Goal: Information Seeking & Learning: Learn about a topic

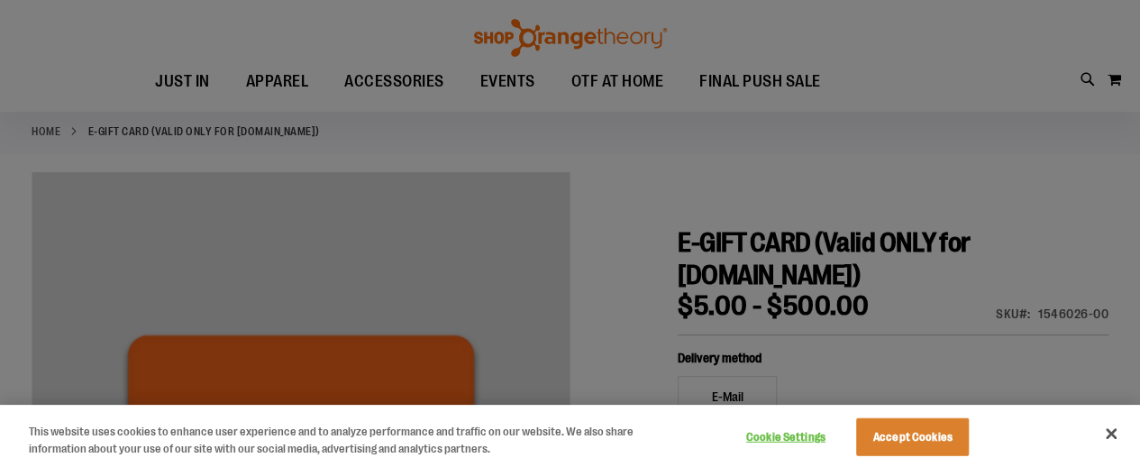
scroll to position [139, 0]
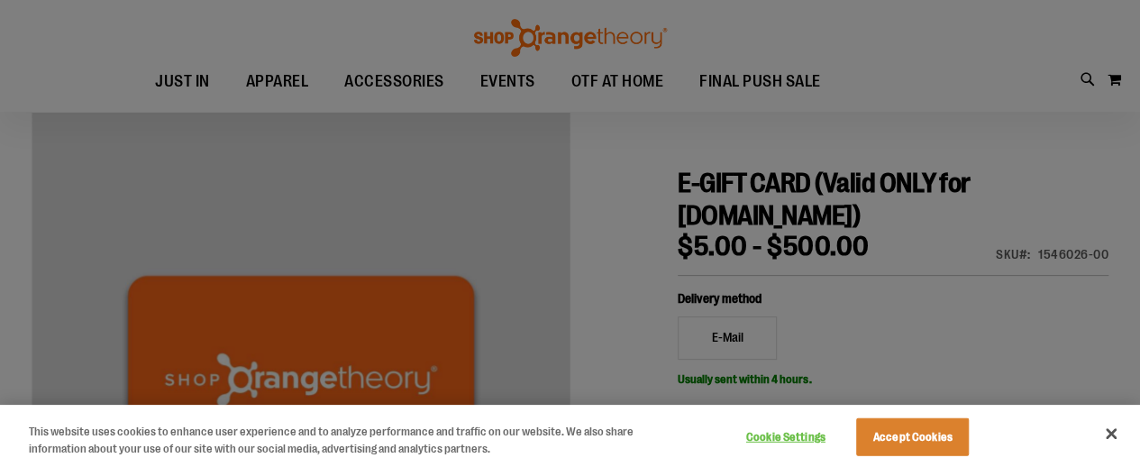
drag, startPoint x: 1137, startPoint y: 60, endPoint x: 1123, endPoint y: 43, distance: 21.8
click at [1123, 43] on html "Skip to Content The store will not work correctly when cookies are disabled. FR…" at bounding box center [570, 94] width 1140 height 467
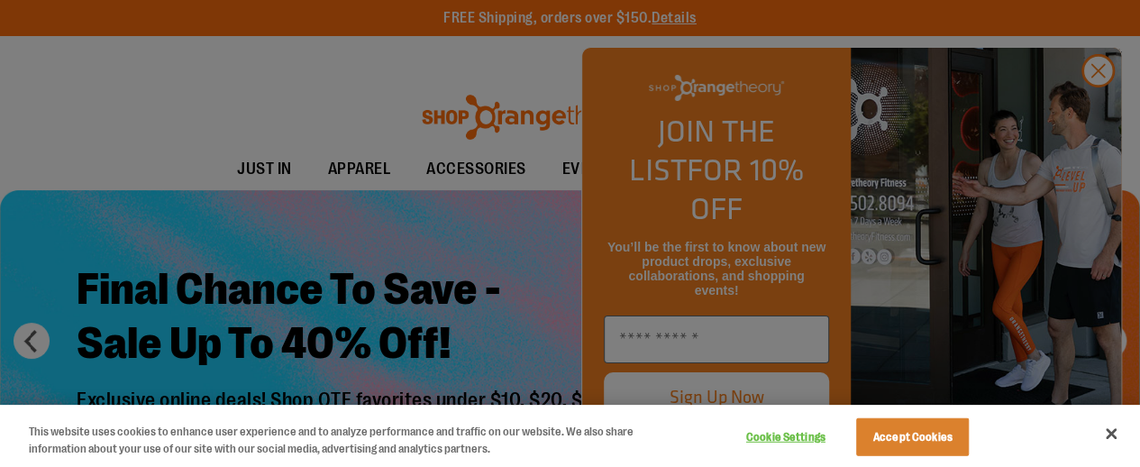
click at [1107, 111] on div at bounding box center [570, 233] width 1140 height 467
click at [1102, 104] on div at bounding box center [570, 233] width 1140 height 467
click at [516, 125] on div at bounding box center [570, 233] width 1140 height 467
click at [1095, 118] on div at bounding box center [570, 233] width 1140 height 467
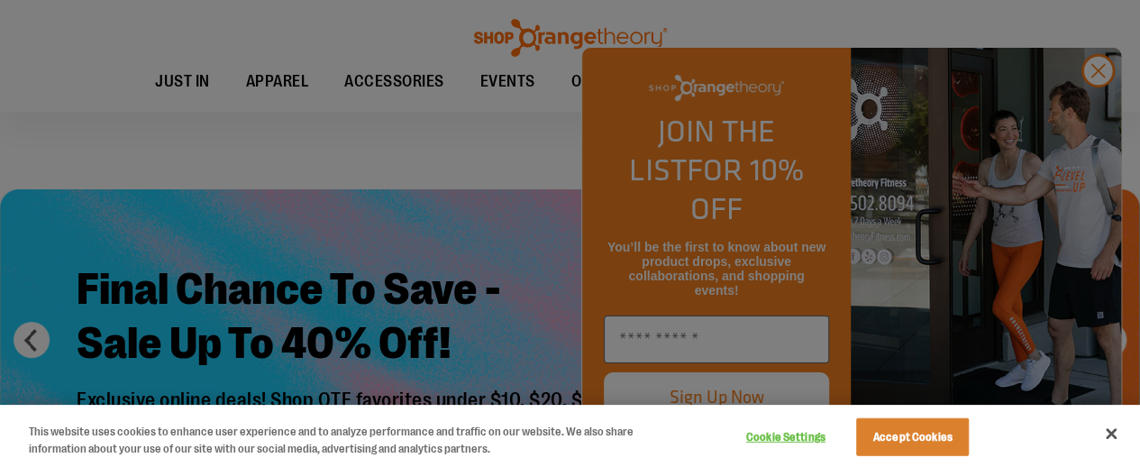
scroll to position [317, 0]
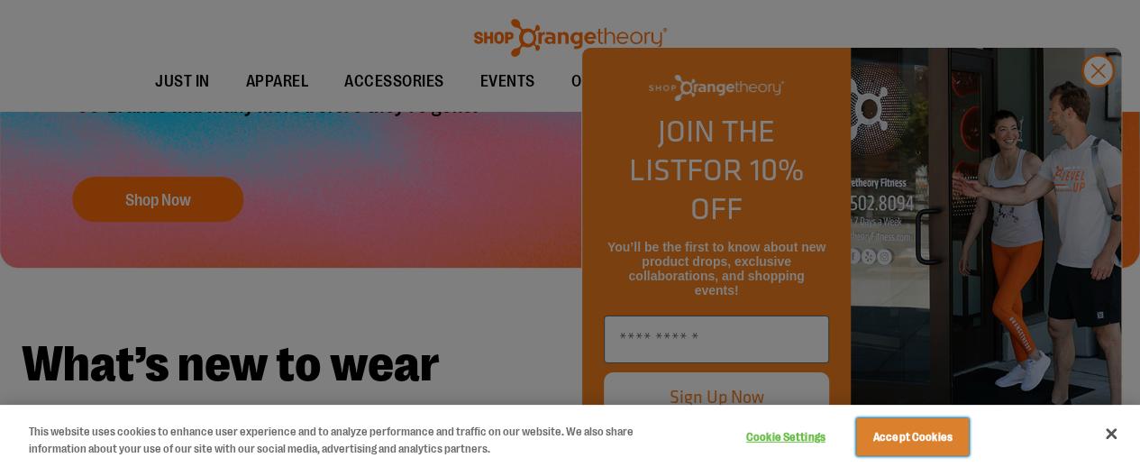
click at [922, 435] on button "Accept Cookies" at bounding box center [912, 437] width 113 height 38
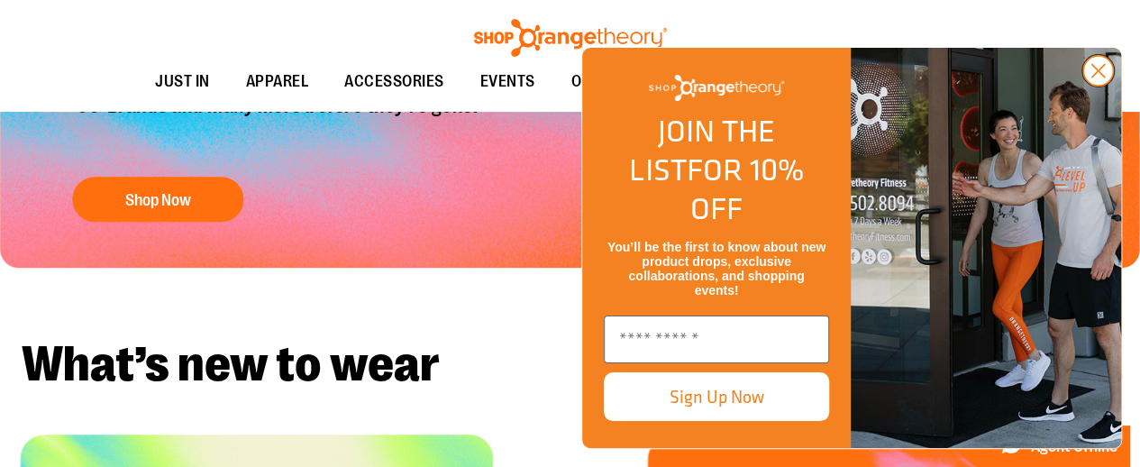
click at [1103, 86] on circle "Close dialog" at bounding box center [1099, 71] width 30 height 30
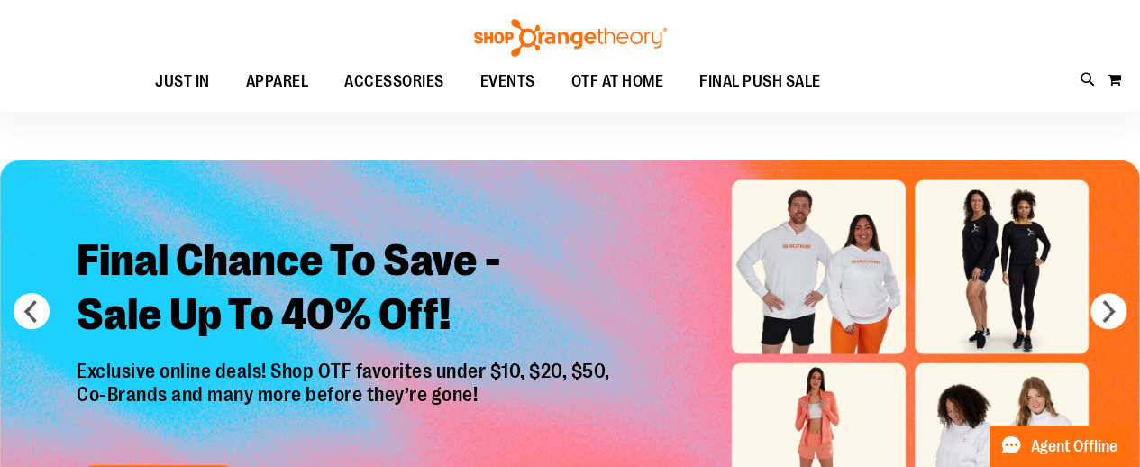
scroll to position [0, 0]
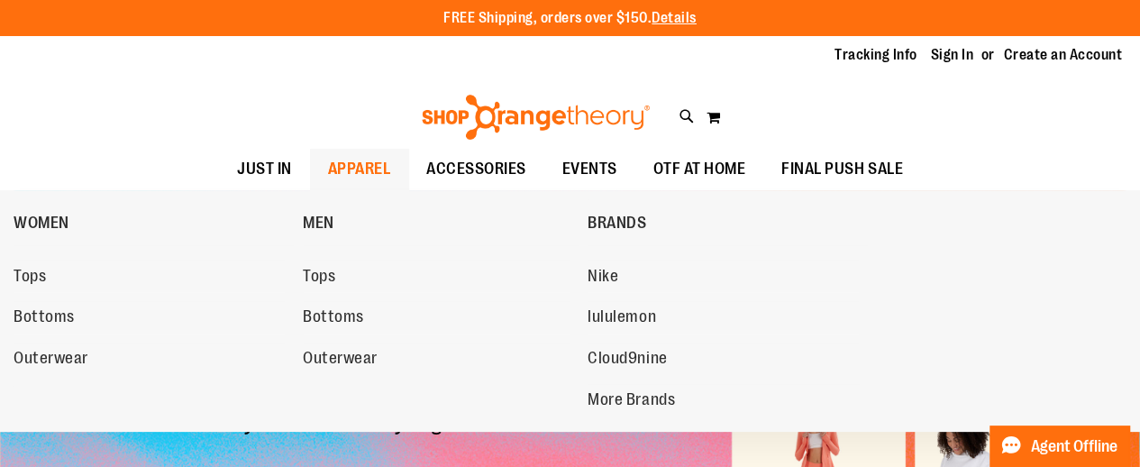
click at [328, 181] on span "APPAREL" at bounding box center [359, 169] width 63 height 41
click at [334, 271] on span "Tops" at bounding box center [319, 278] width 32 height 23
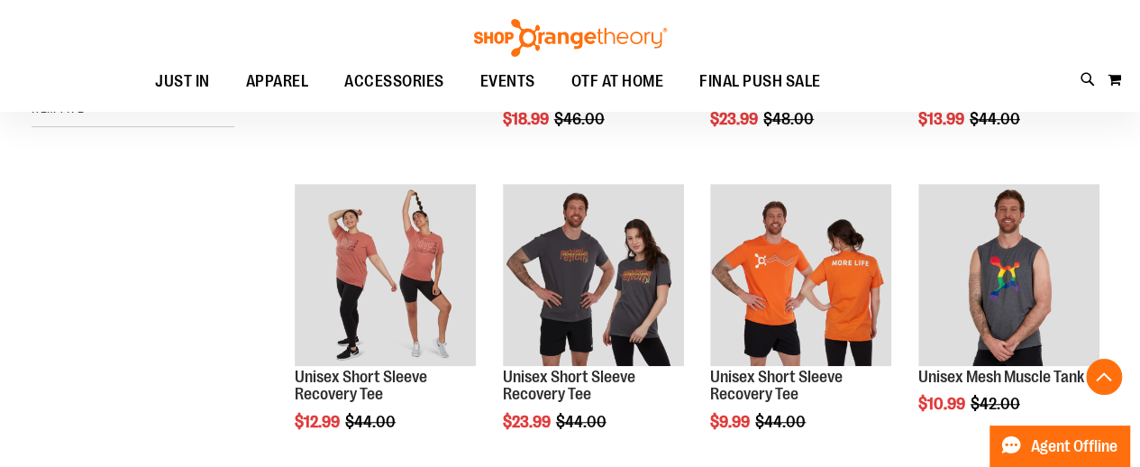
scroll to position [481, 0]
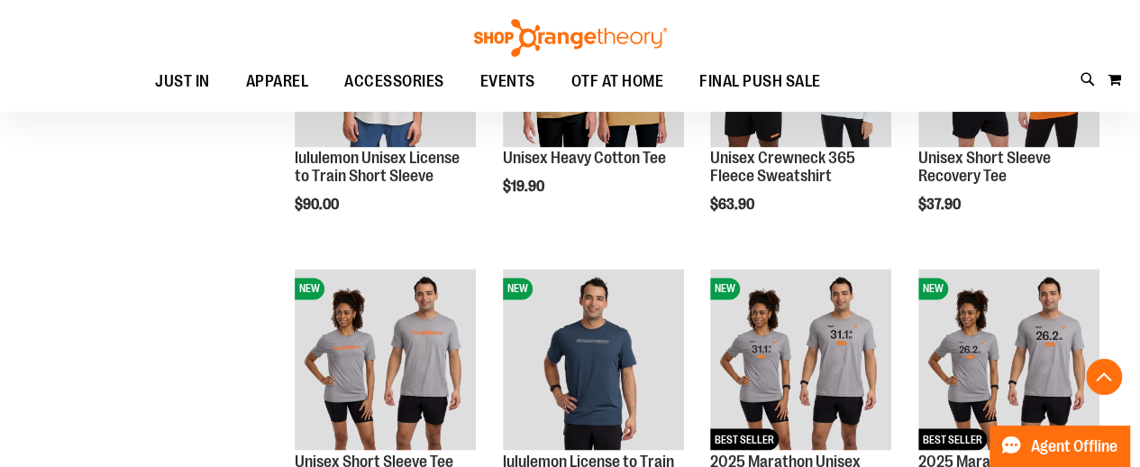
scroll to position [1508, 0]
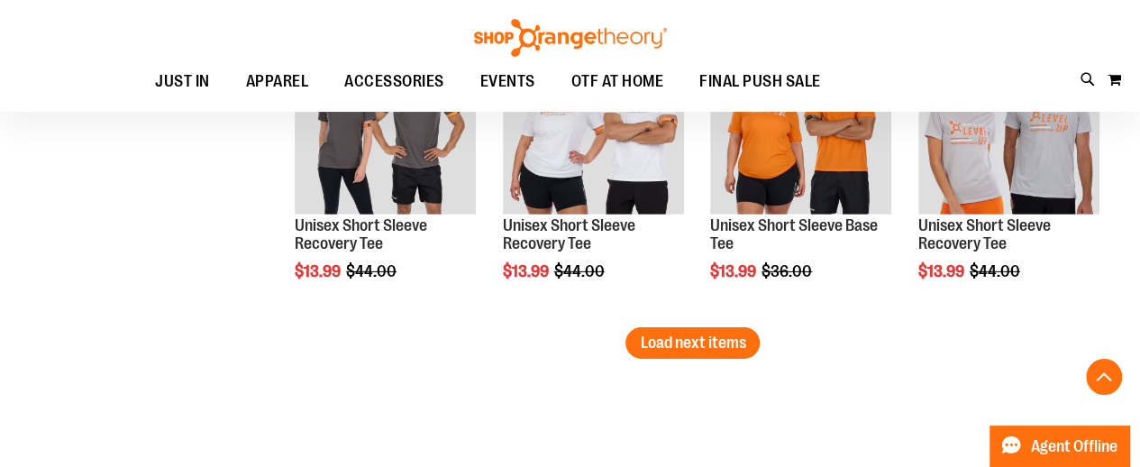
scroll to position [2665, 0]
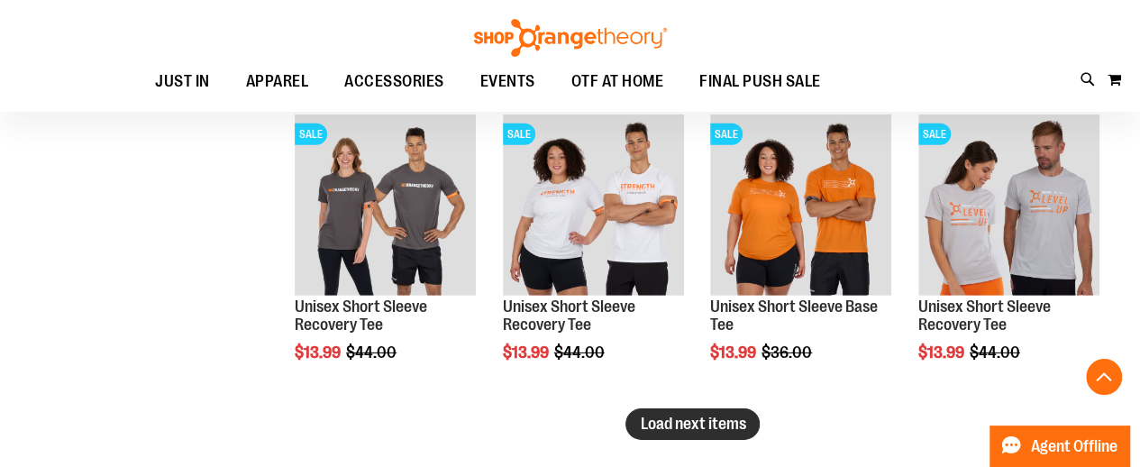
click at [701, 425] on span "Load next items" at bounding box center [692, 424] width 105 height 18
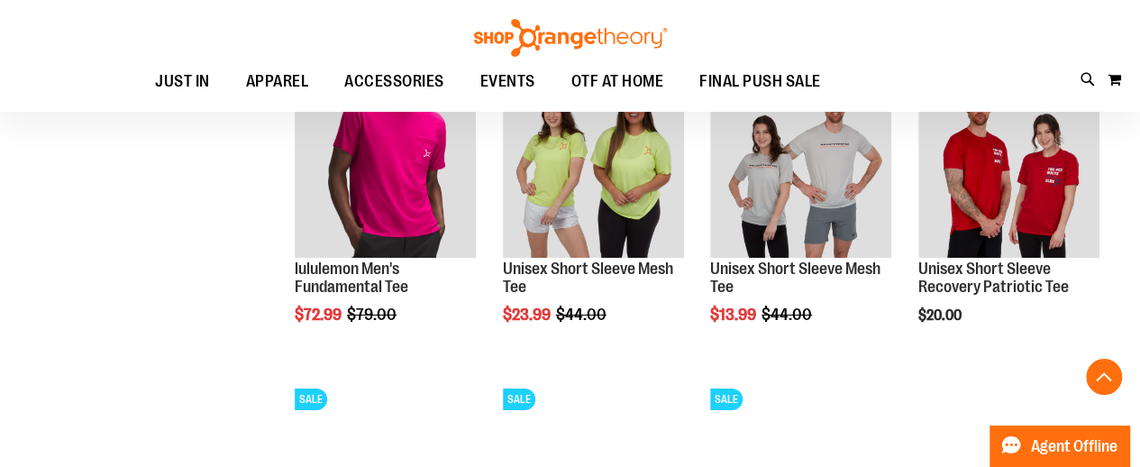
scroll to position [2960, 0]
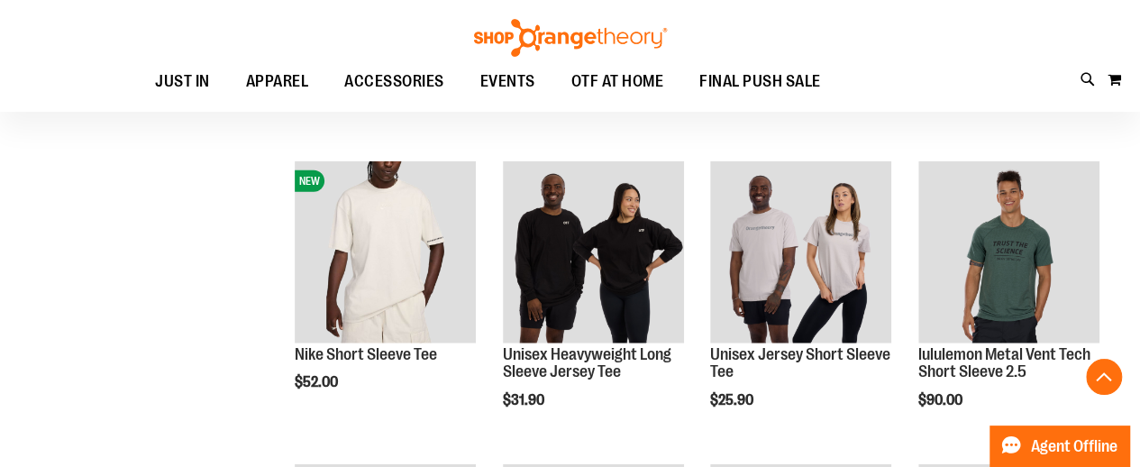
scroll to position [1756, 0]
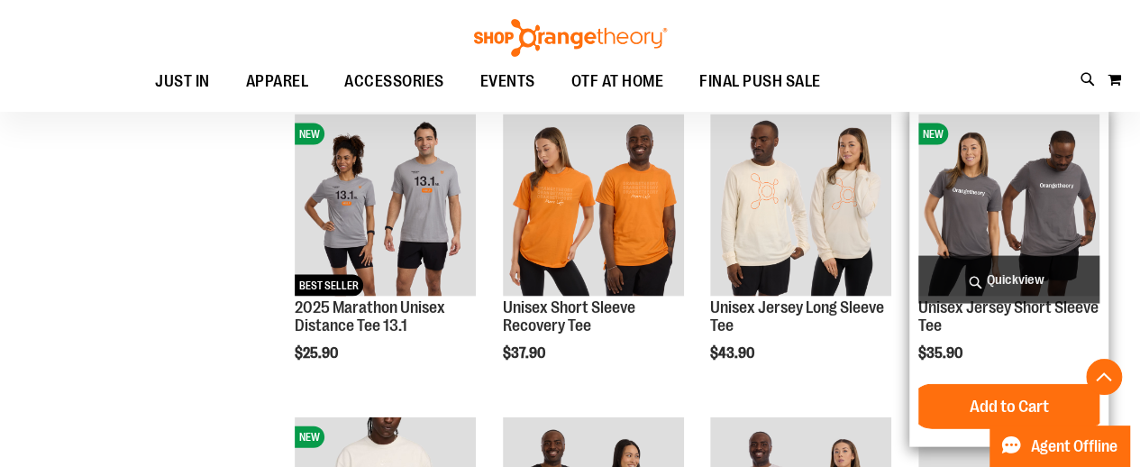
click at [987, 195] on img "product" at bounding box center [1009, 204] width 181 height 181
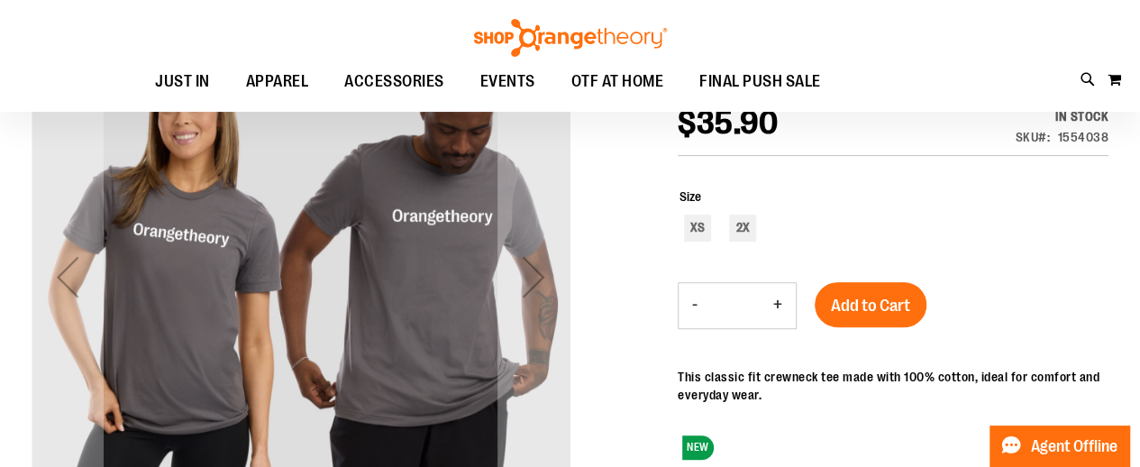
scroll to position [263, 0]
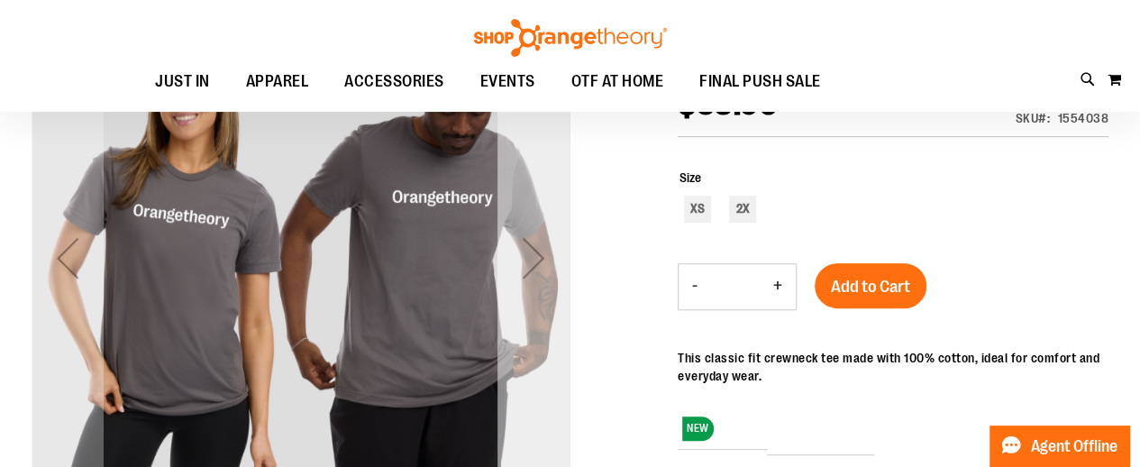
click at [520, 289] on div "Next" at bounding box center [534, 258] width 72 height 72
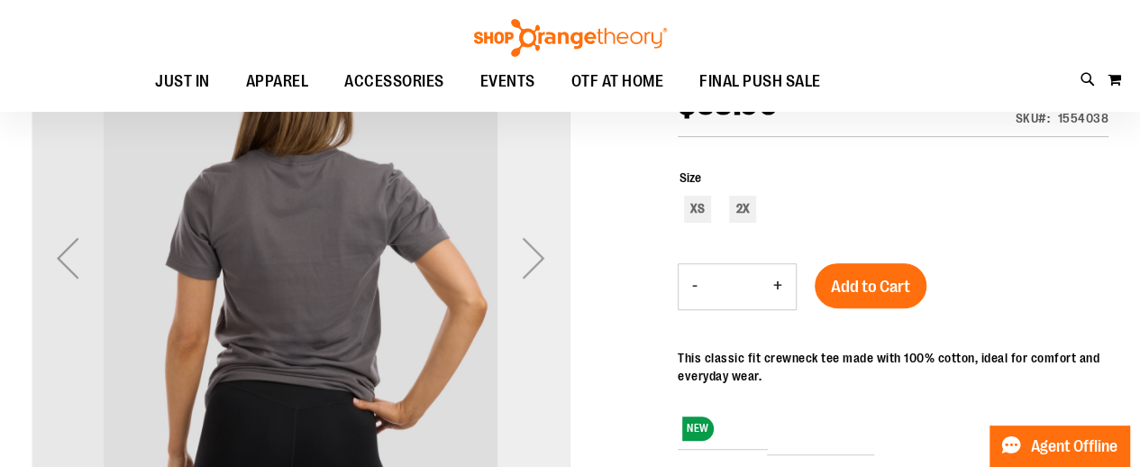
click at [520, 289] on div "Next" at bounding box center [534, 258] width 72 height 72
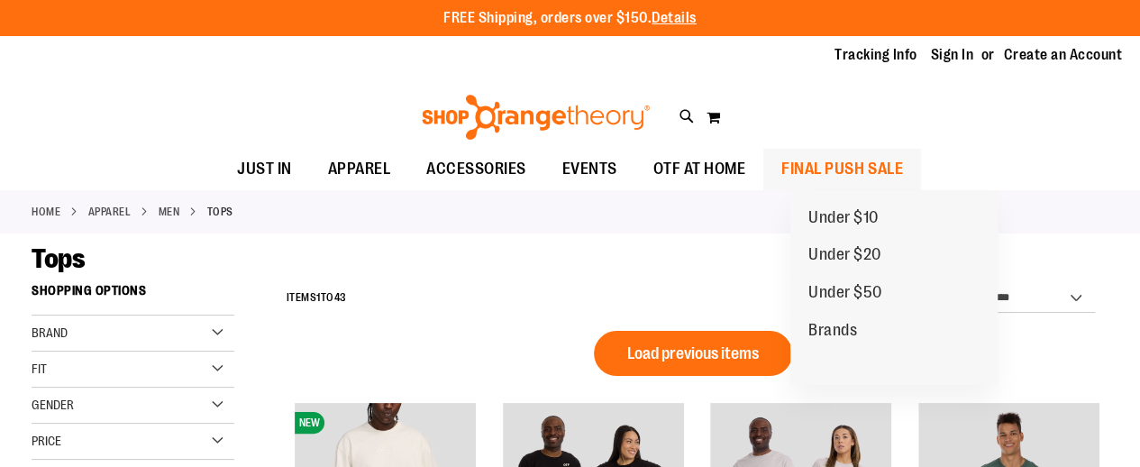
scroll to position [1359, 0]
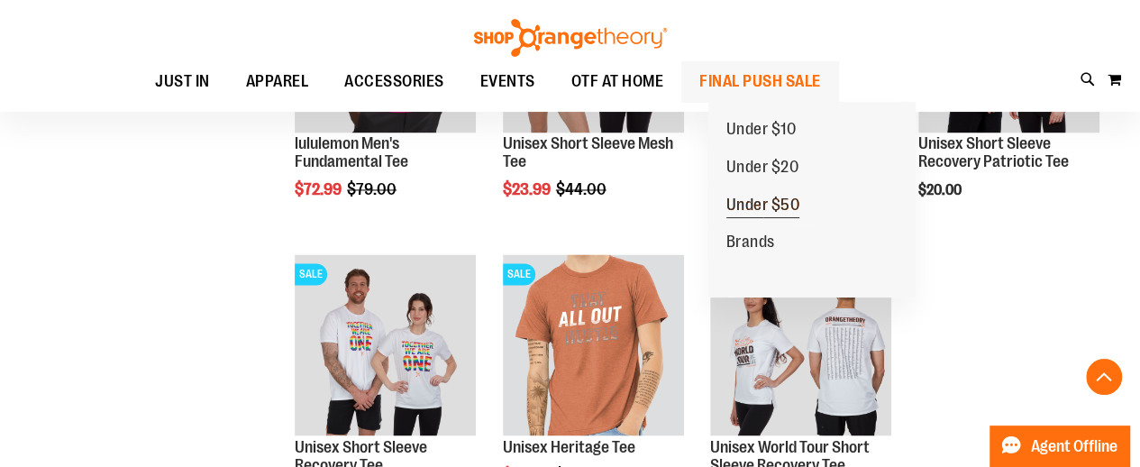
click at [768, 201] on span "Under $50" at bounding box center [764, 207] width 74 height 23
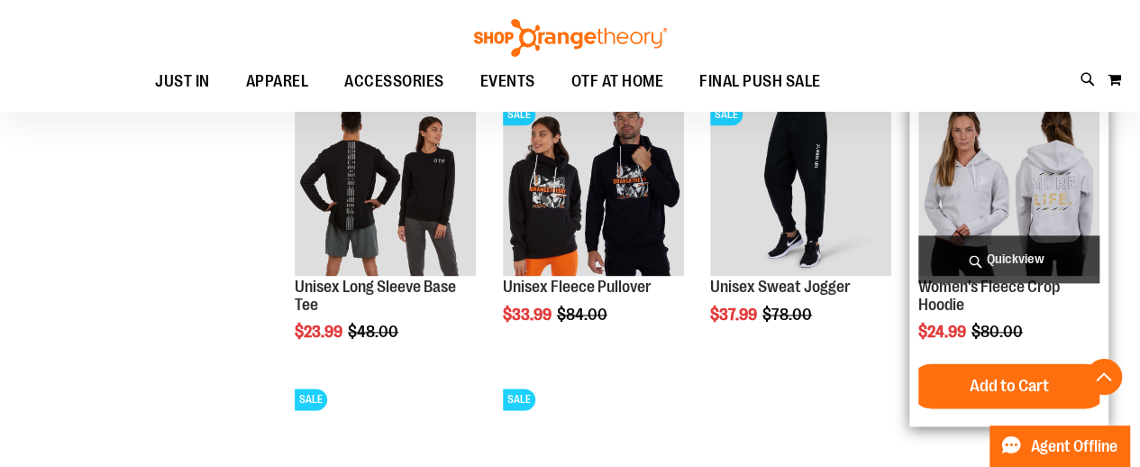
scroll to position [1121, 0]
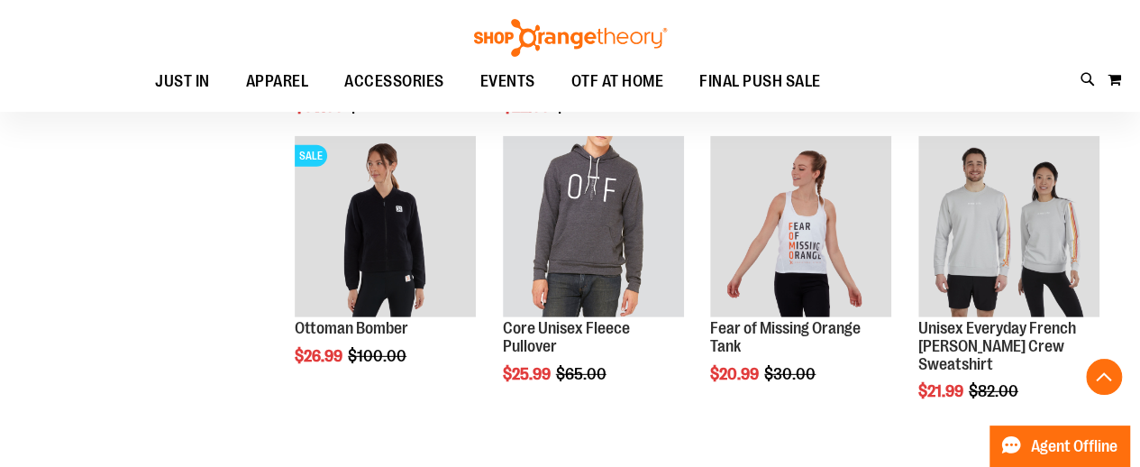
scroll to position [2511, 0]
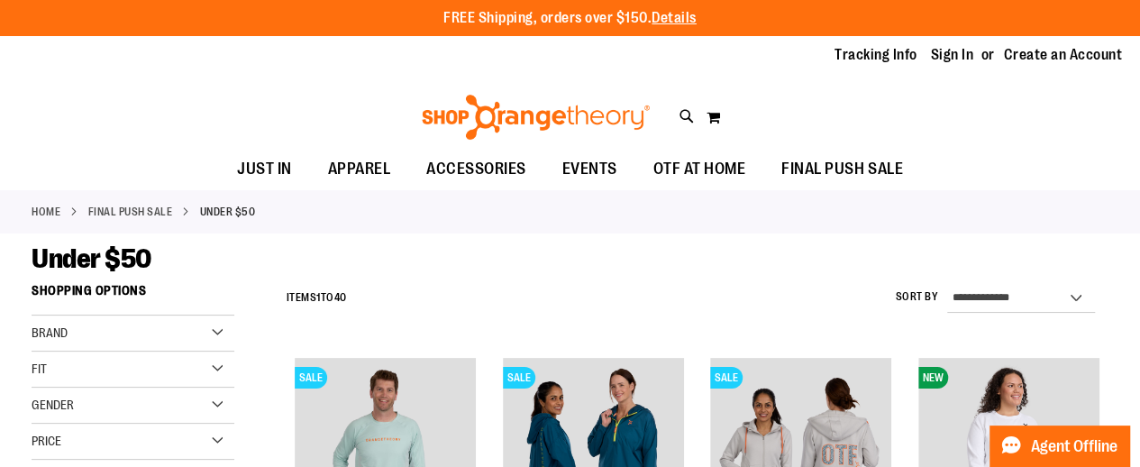
drag, startPoint x: 1150, startPoint y: 58, endPoint x: 1141, endPoint y: 143, distance: 86.1
click at [1140, 143] on html "Skip to Content The store will not work correctly when cookies are disabled. FR…" at bounding box center [570, 233] width 1140 height 467
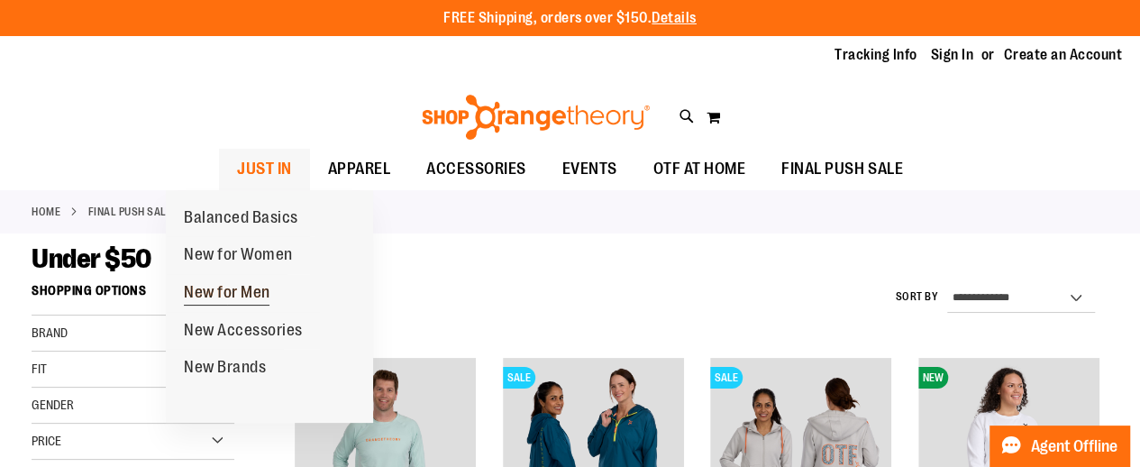
click at [249, 289] on span "New for Men" at bounding box center [227, 294] width 87 height 23
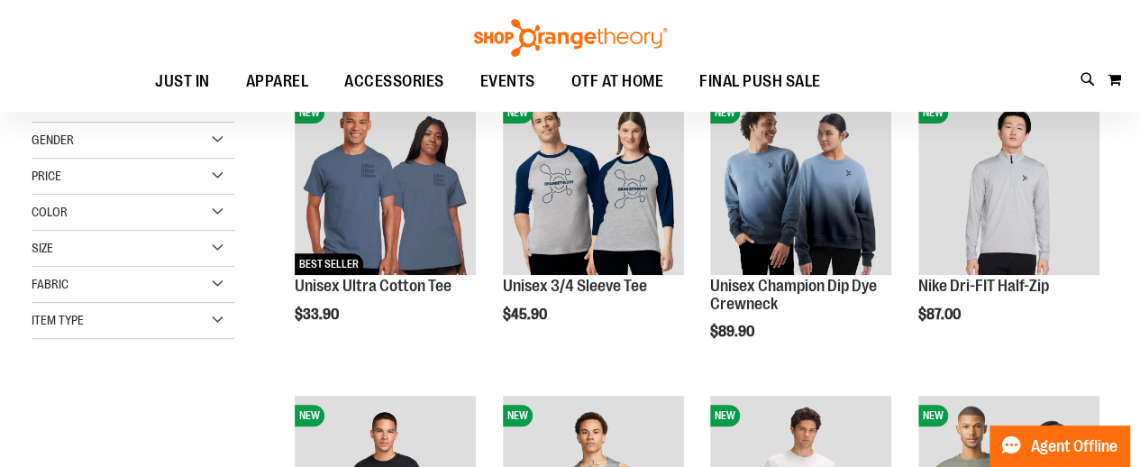
scroll to position [220, 0]
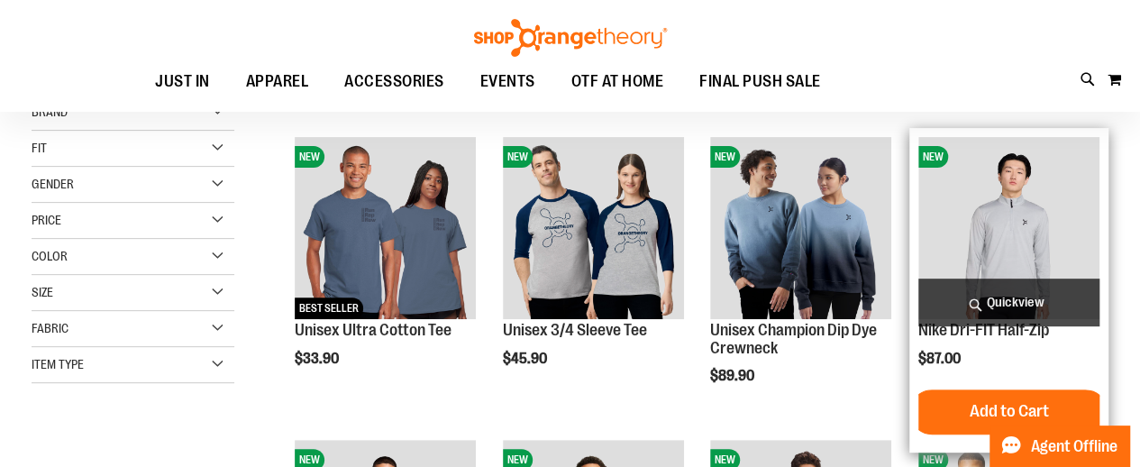
click at [970, 227] on img "product" at bounding box center [1009, 227] width 181 height 181
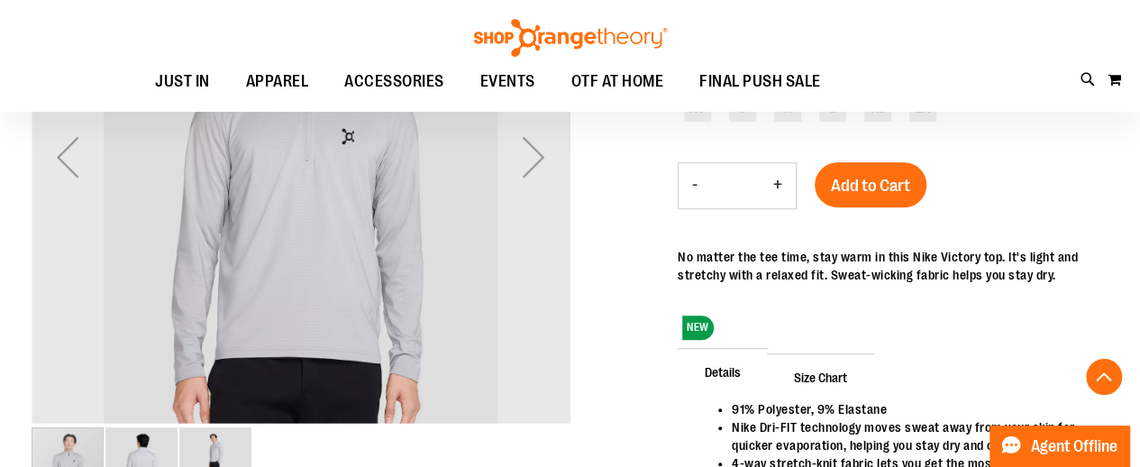
scroll to position [370, 0]
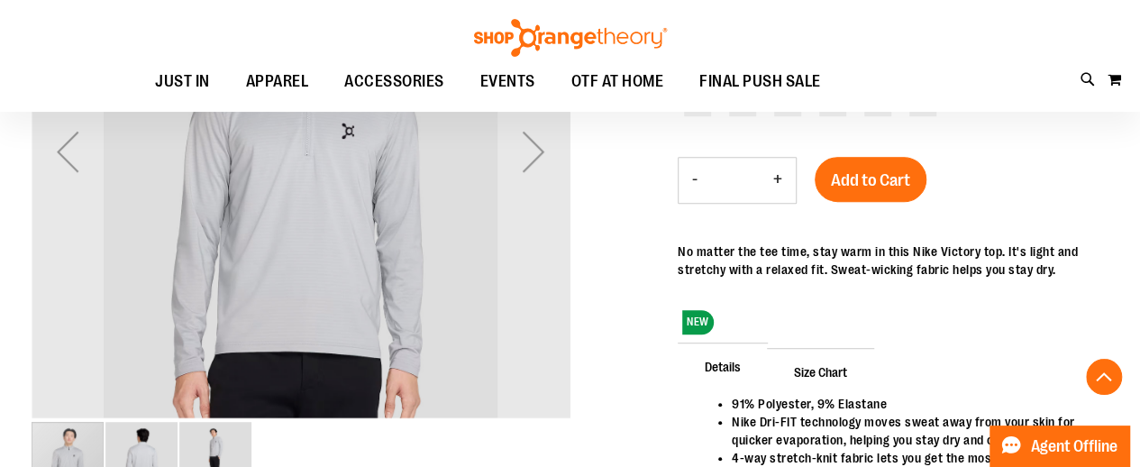
drag, startPoint x: 1150, startPoint y: 52, endPoint x: 1119, endPoint y: 136, distance: 89.6
click at [509, 164] on div "Next" at bounding box center [534, 151] width 72 height 72
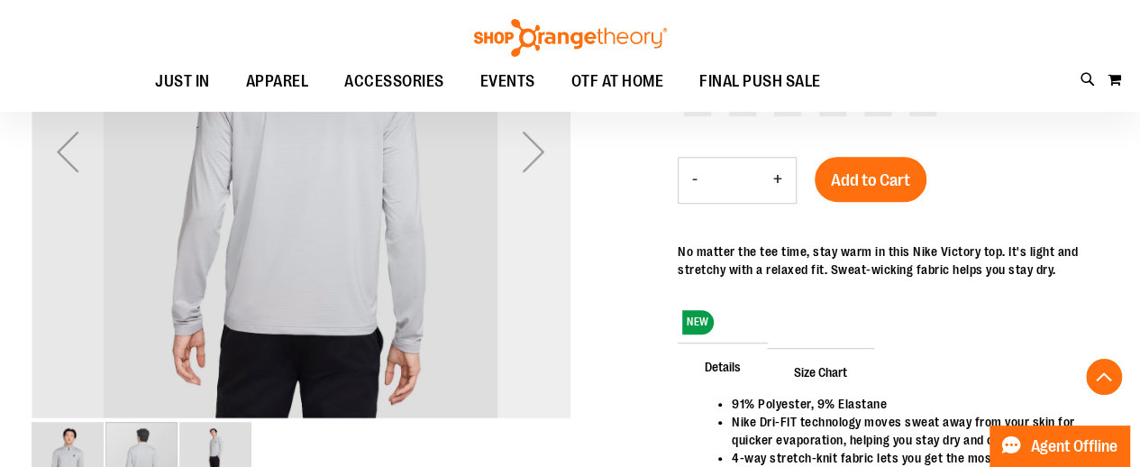
click at [509, 164] on div "Next" at bounding box center [534, 151] width 72 height 72
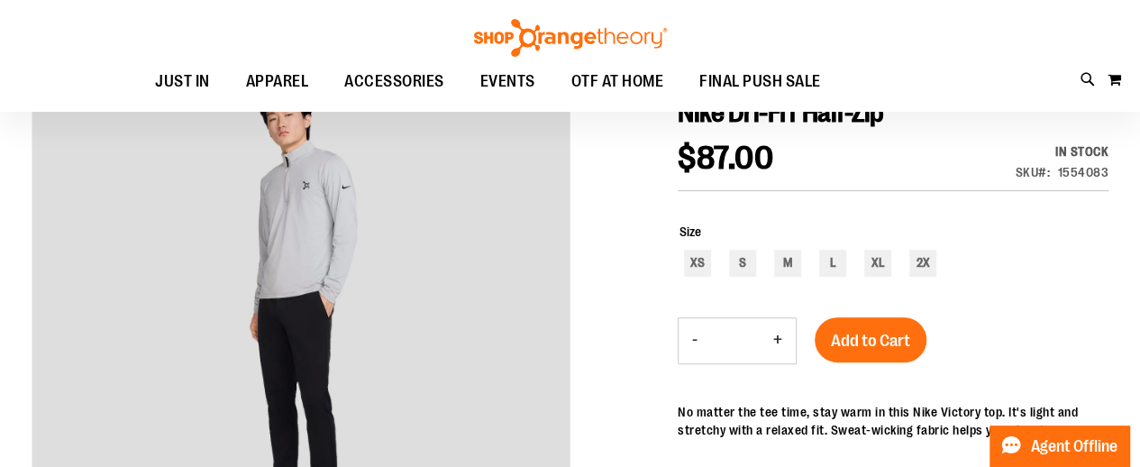
scroll to position [234, 0]
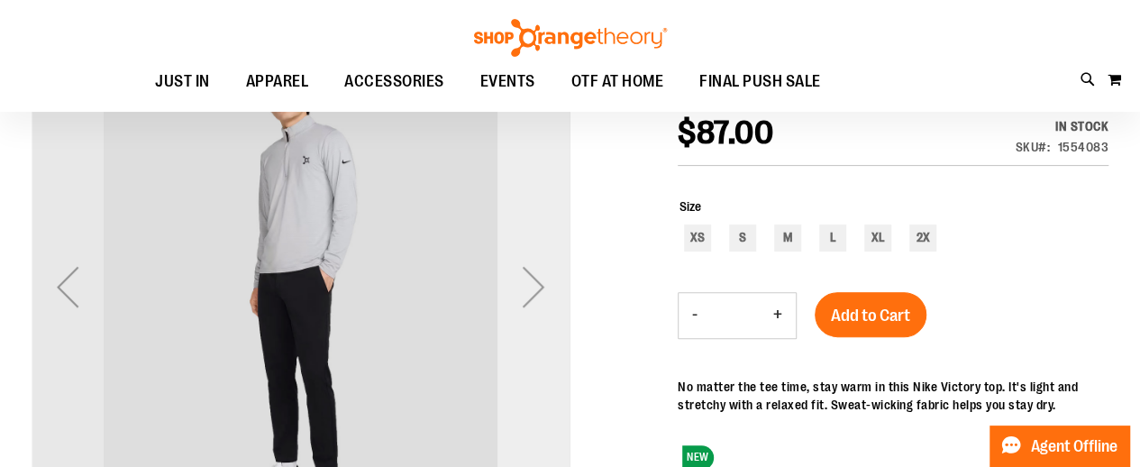
click at [554, 303] on div "Next" at bounding box center [534, 287] width 72 height 72
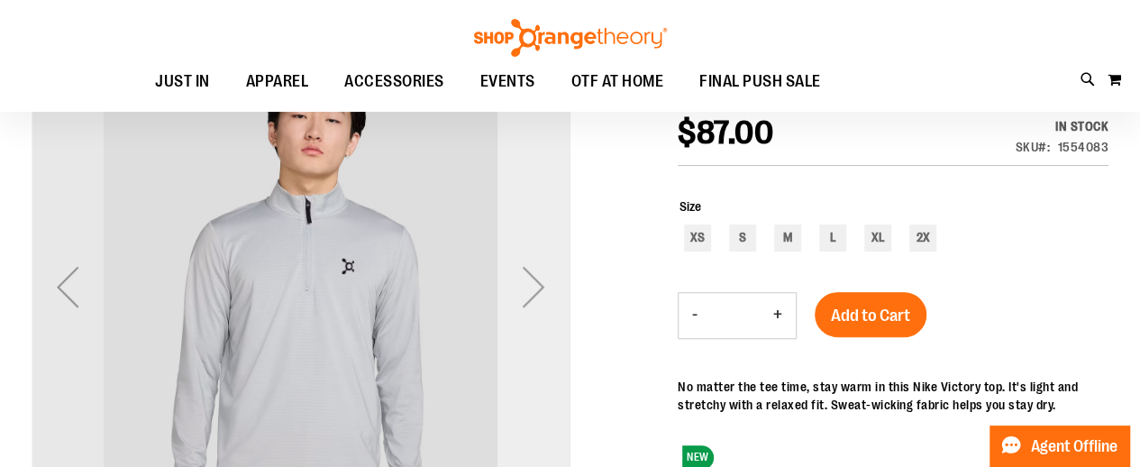
click at [554, 303] on div "Next" at bounding box center [534, 287] width 72 height 72
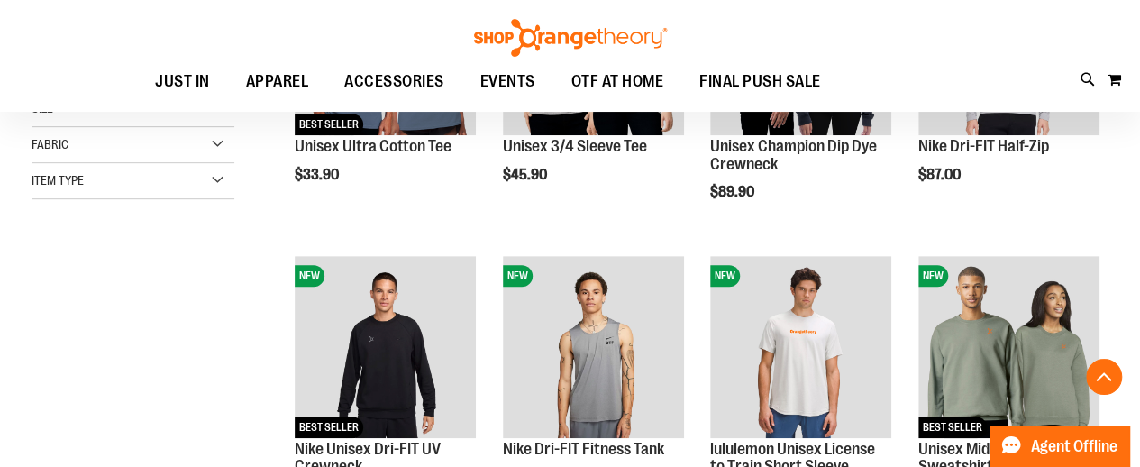
scroll to position [498, 0]
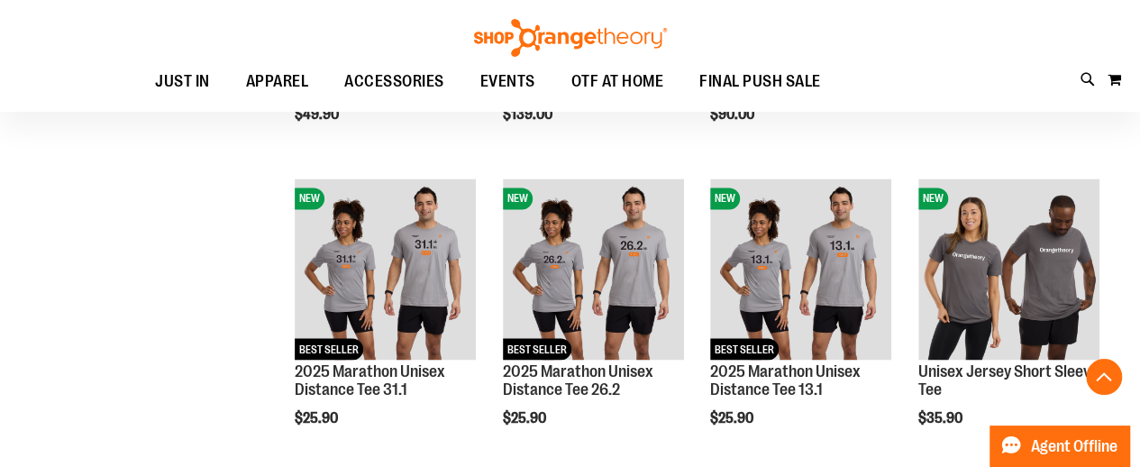
scroll to position [1424, 0]
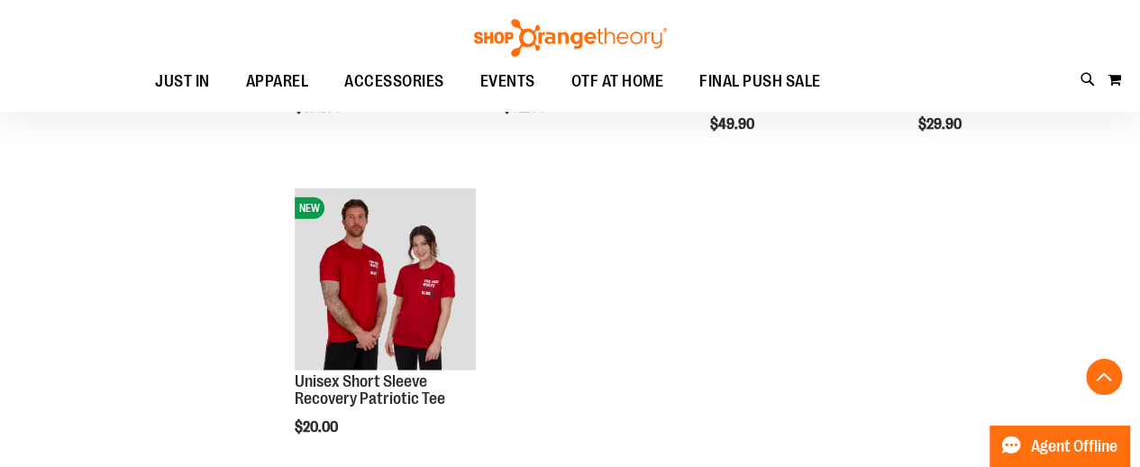
scroll to position [1989, 0]
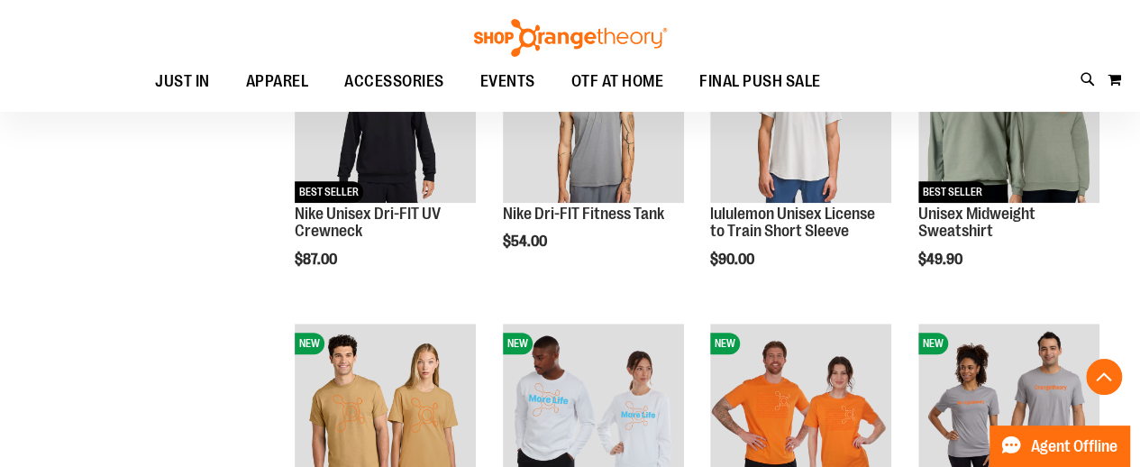
scroll to position [593, 0]
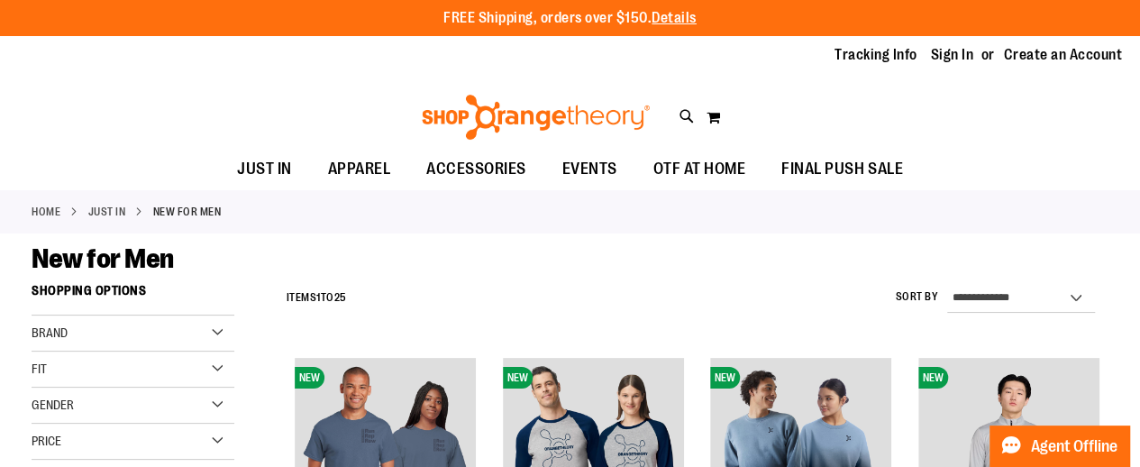
click at [48, 212] on link "Home" at bounding box center [46, 212] width 29 height 16
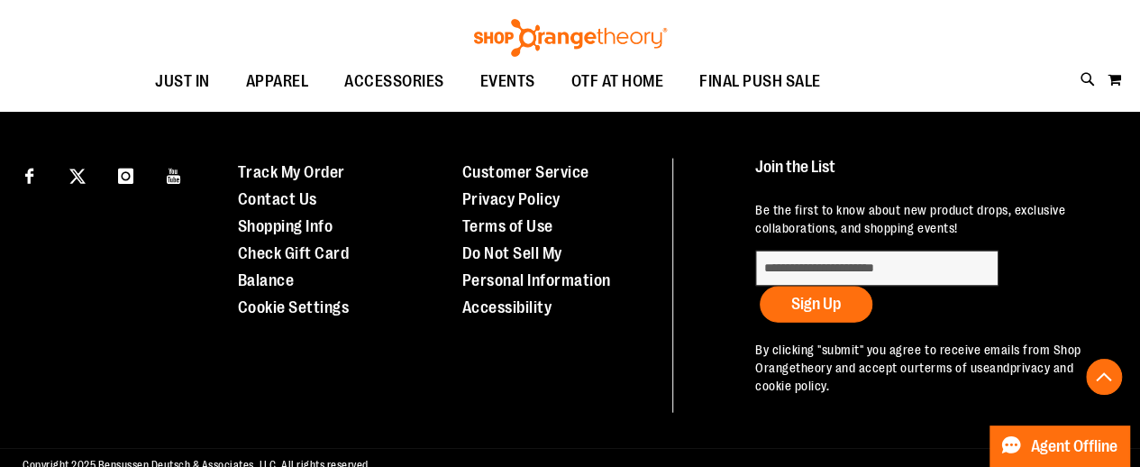
scroll to position [1881, 0]
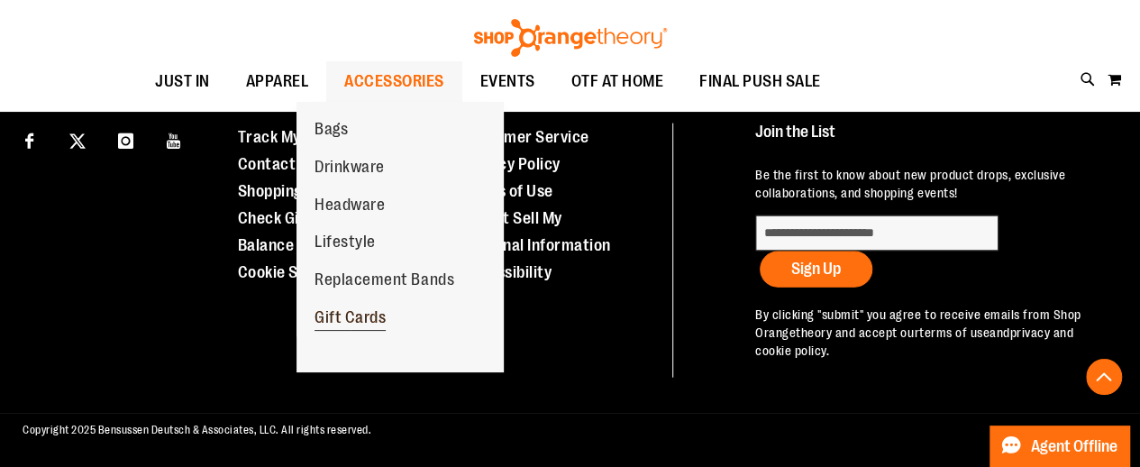
click at [362, 327] on span "Gift Cards" at bounding box center [350, 319] width 71 height 23
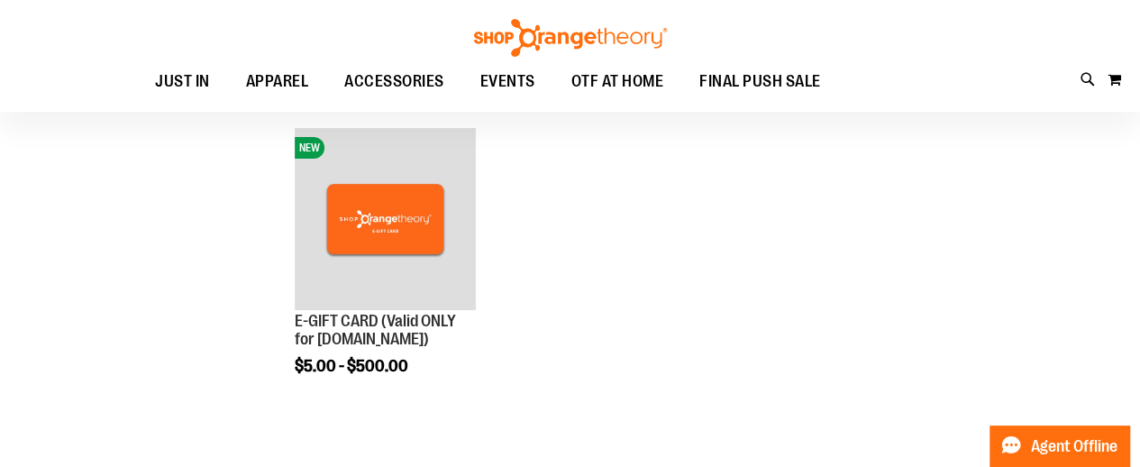
scroll to position [226, 0]
